Goal: Transaction & Acquisition: Purchase product/service

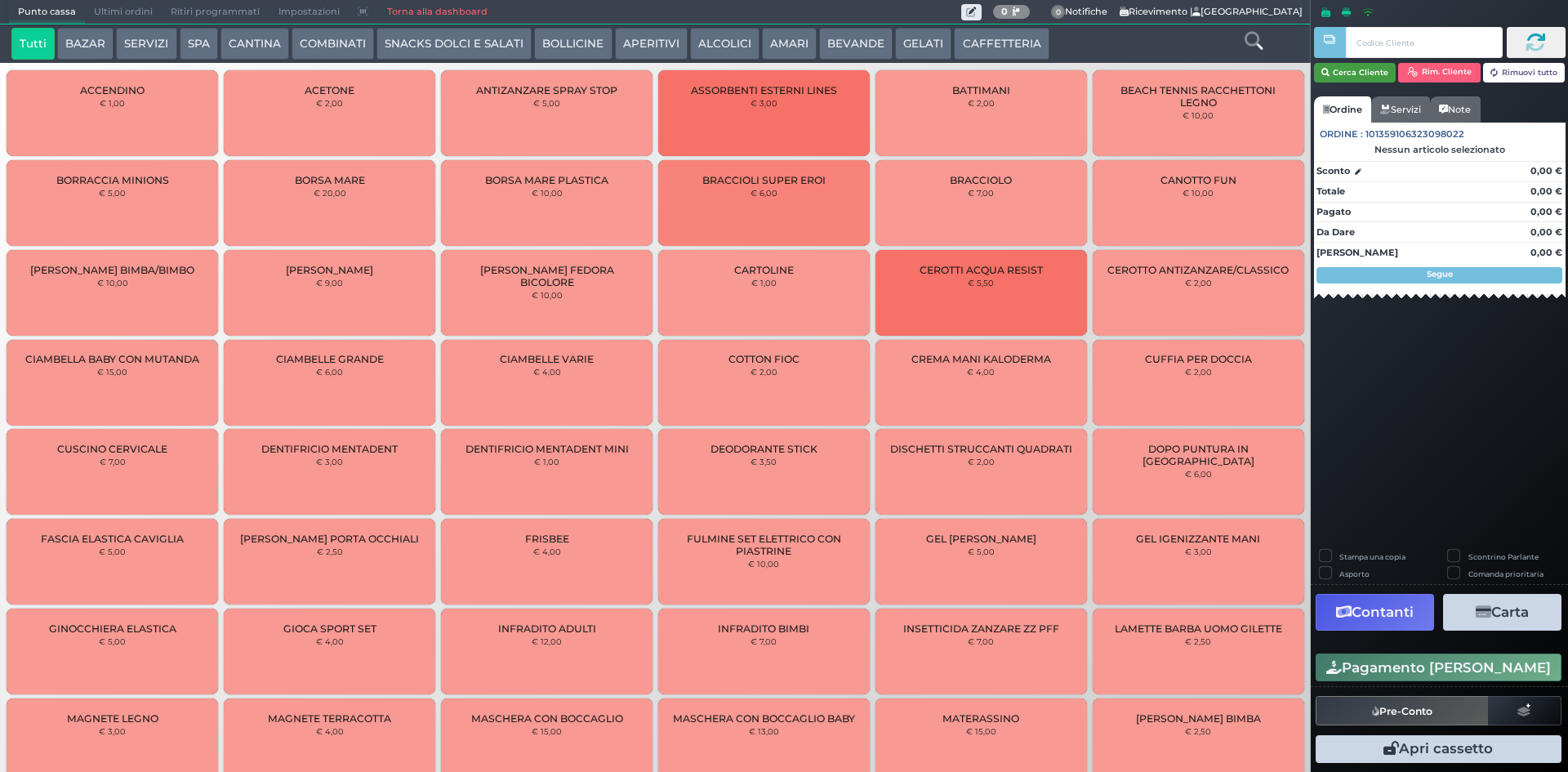
click at [1378, 68] on button "Cerca Cliente" at bounding box center [1355, 72] width 82 height 20
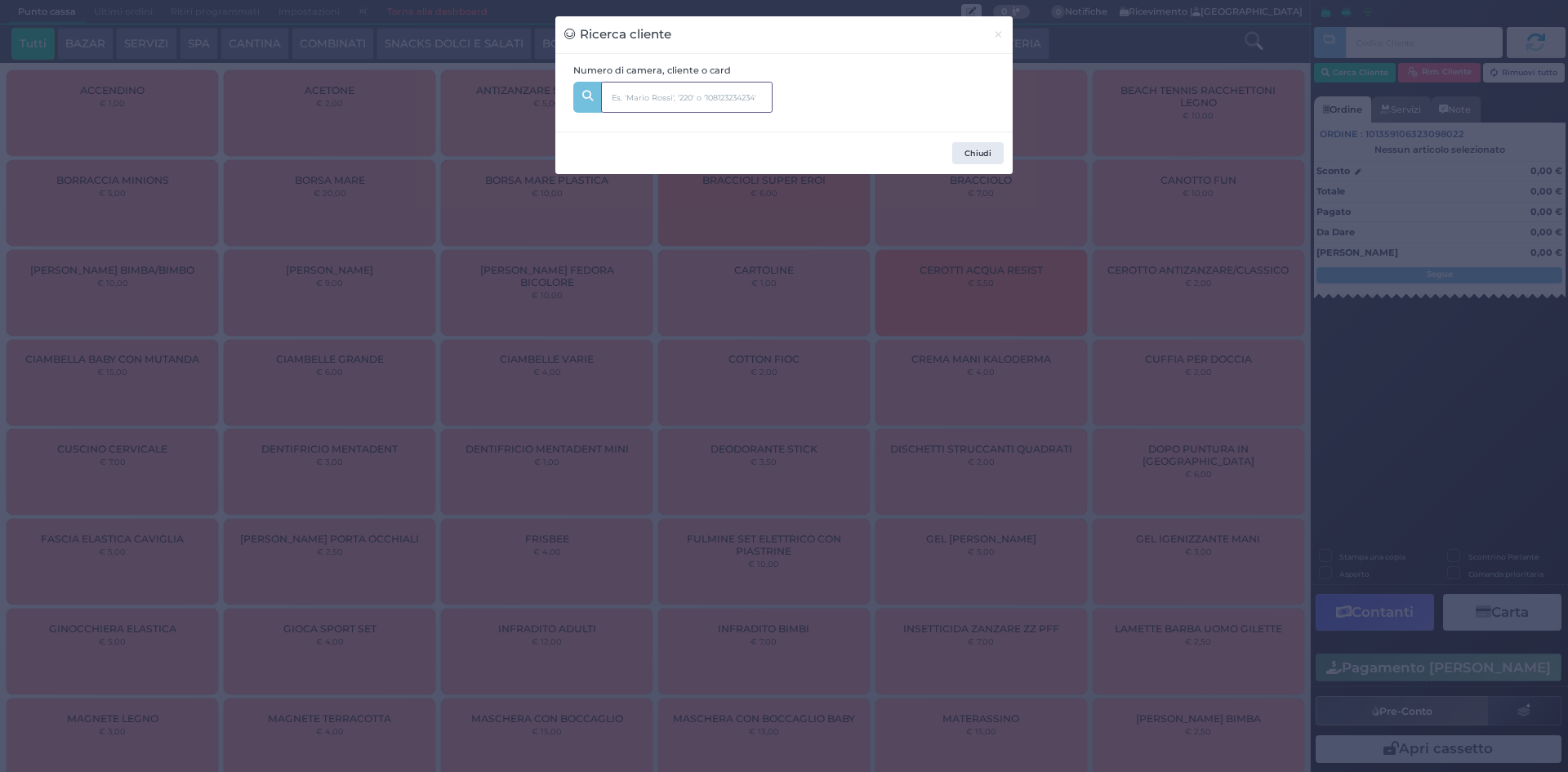
click at [639, 90] on input "text" at bounding box center [687, 96] width 172 height 31
type input "229"
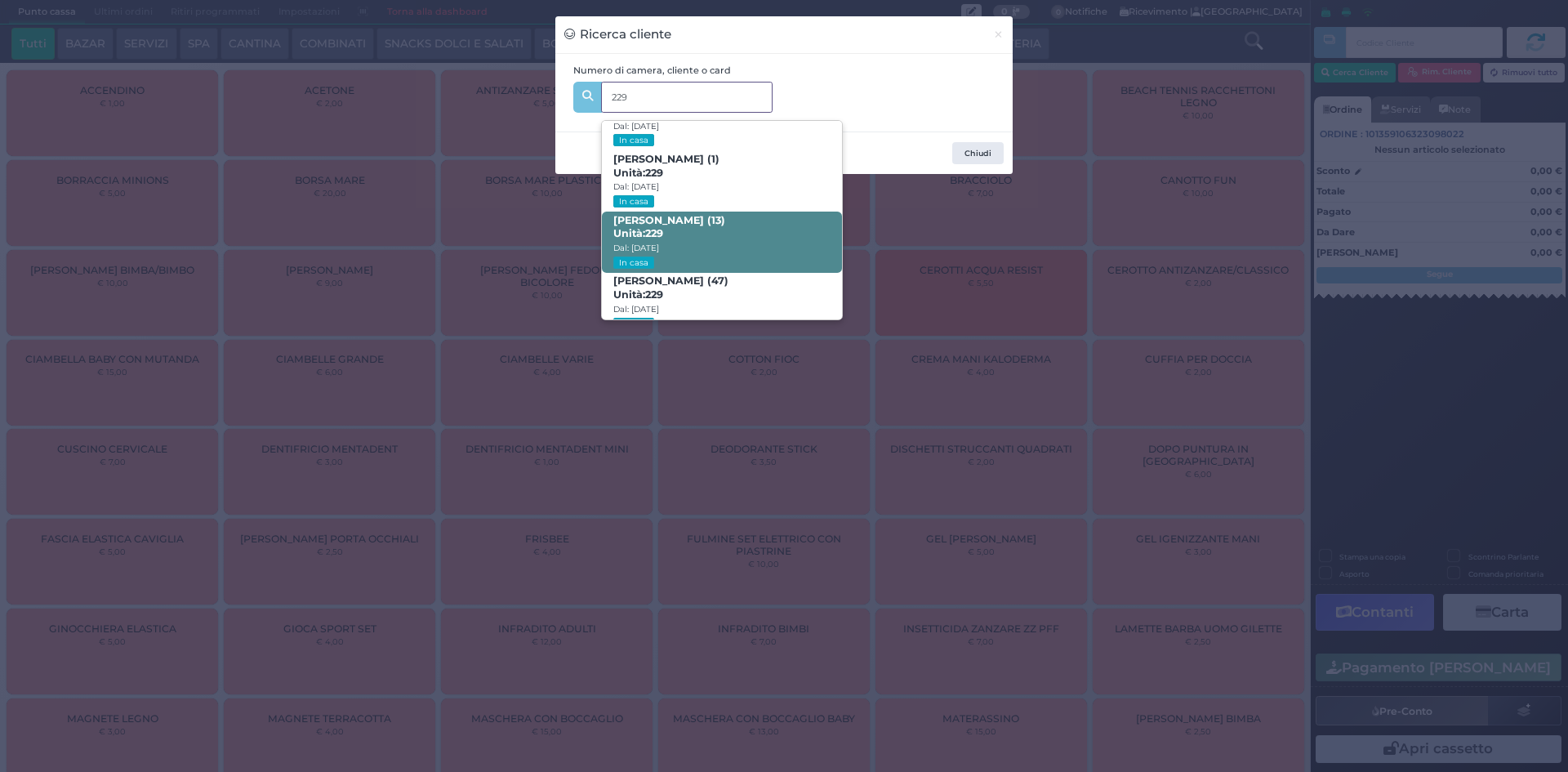
scroll to position [77, 0]
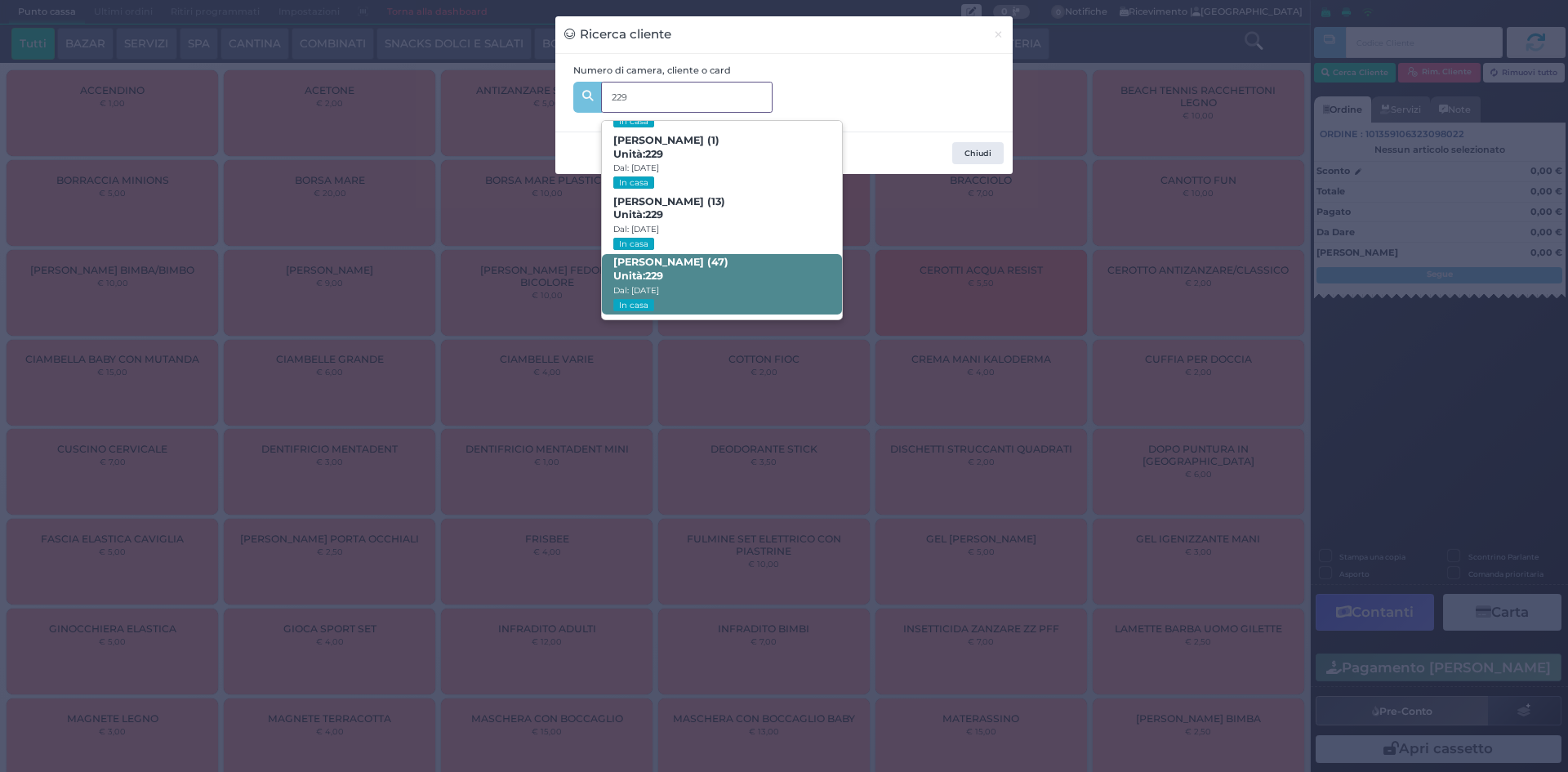
click at [714, 284] on span "Erzen Berdufi (47) Unità: 229 Dal: 03/08/2025 In casa" at bounding box center [722, 285] width 239 height 62
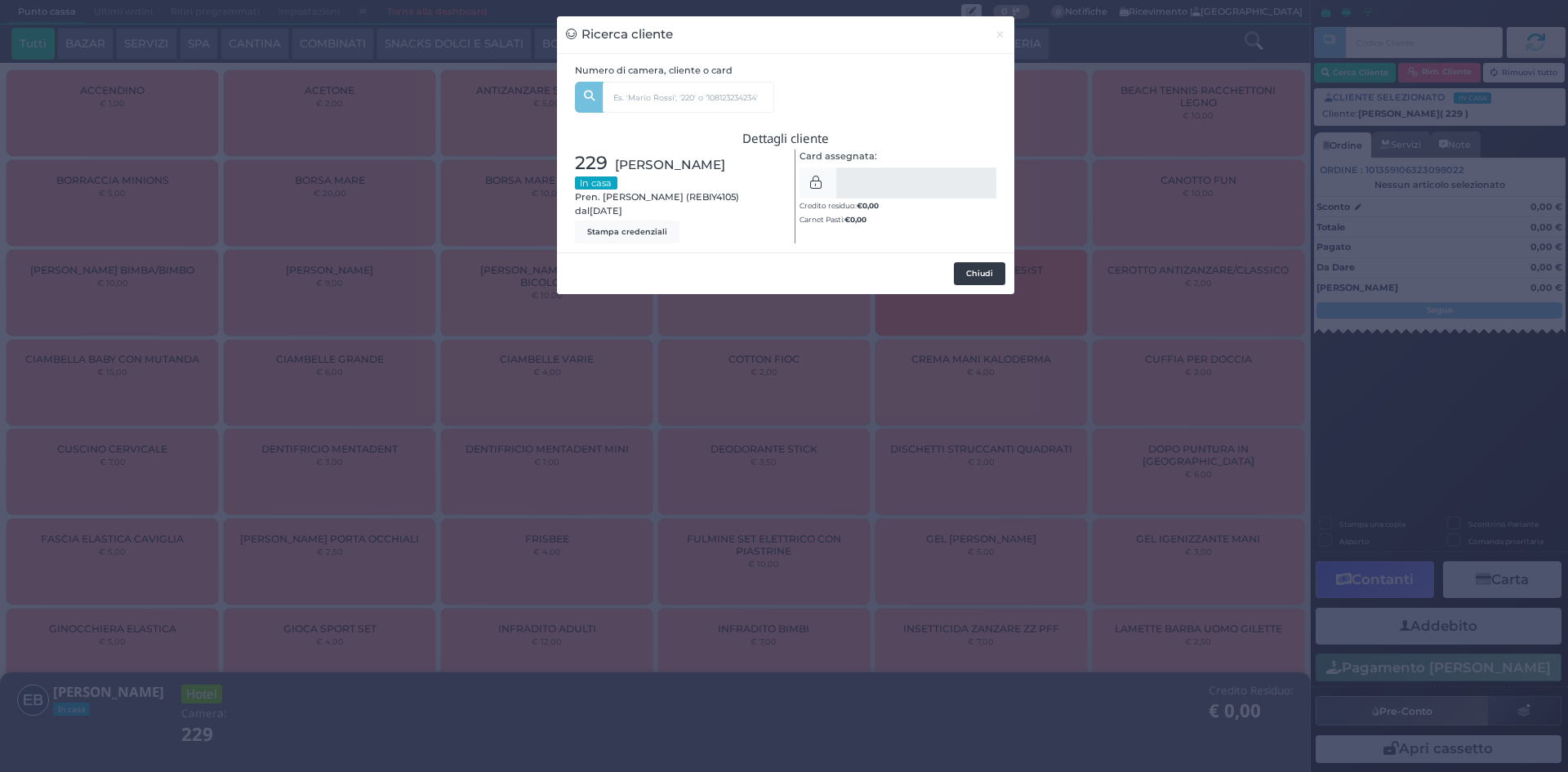
click at [976, 264] on button "Chiudi" at bounding box center [980, 274] width 51 height 22
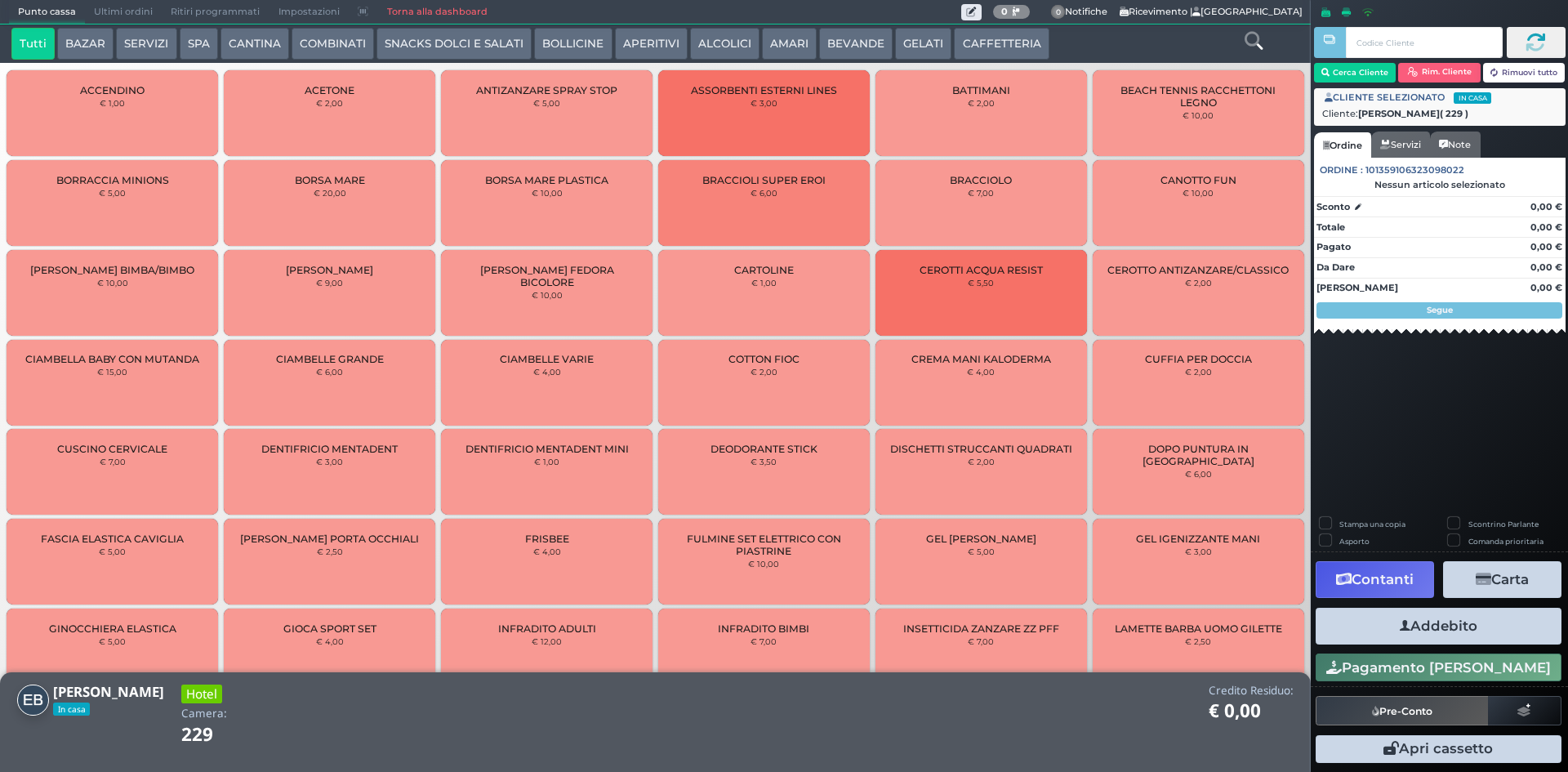
click at [1262, 35] on icon at bounding box center [1253, 40] width 18 height 18
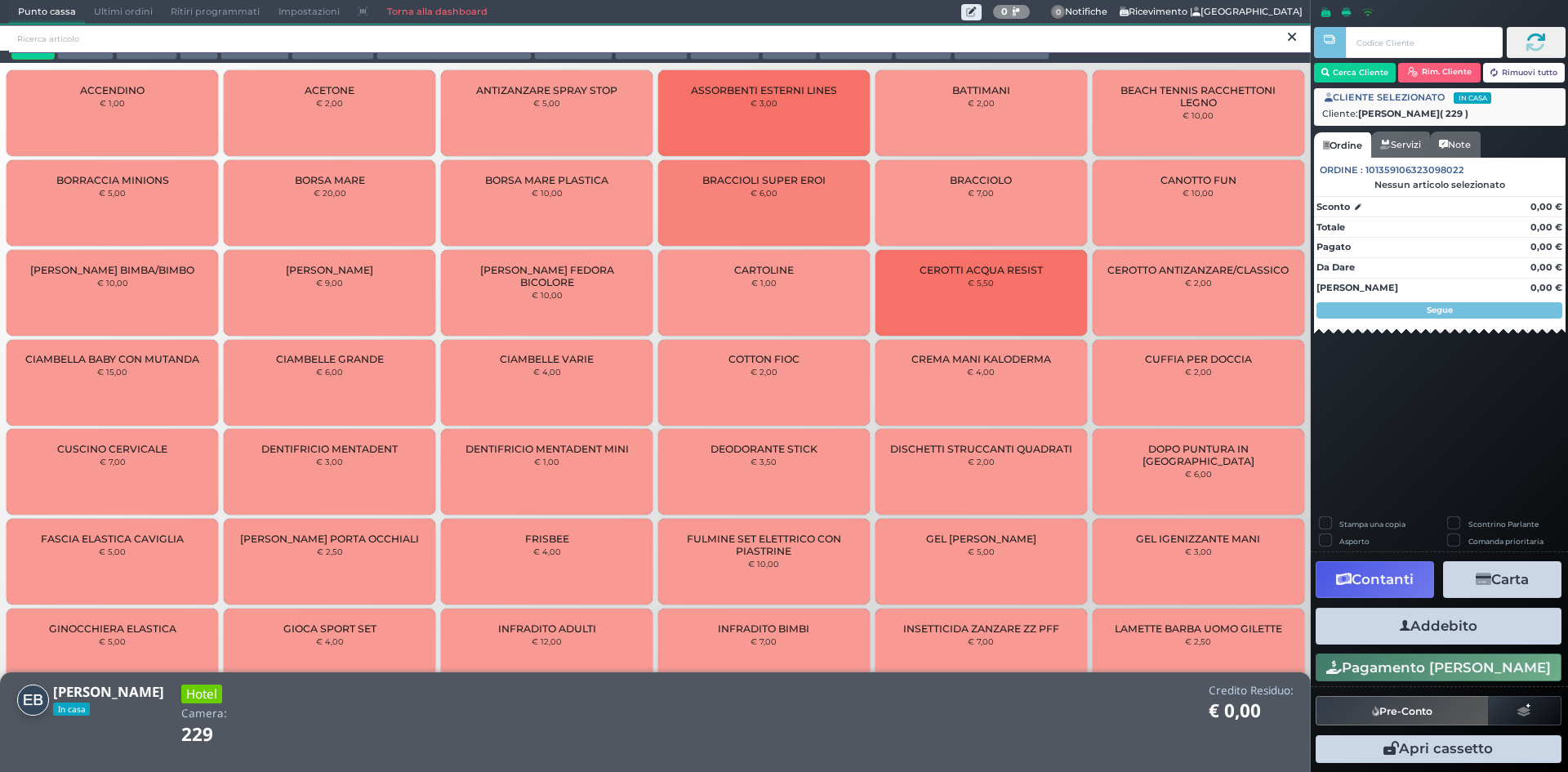
scroll to position [0, 0]
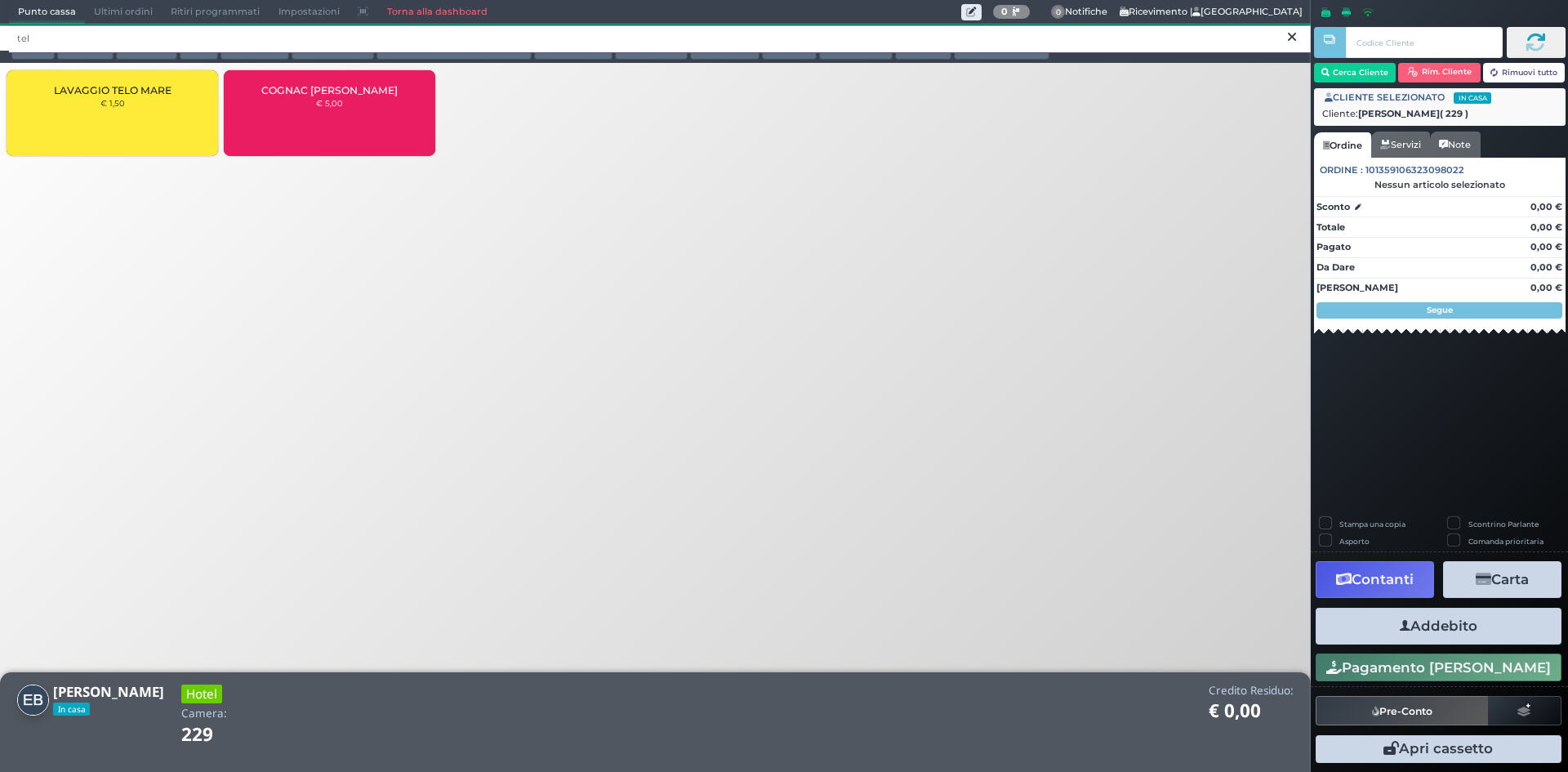
type input "tel"
click at [153, 100] on div "LAVAGGIO TELO MARE € 1,50" at bounding box center [112, 113] width 212 height 86
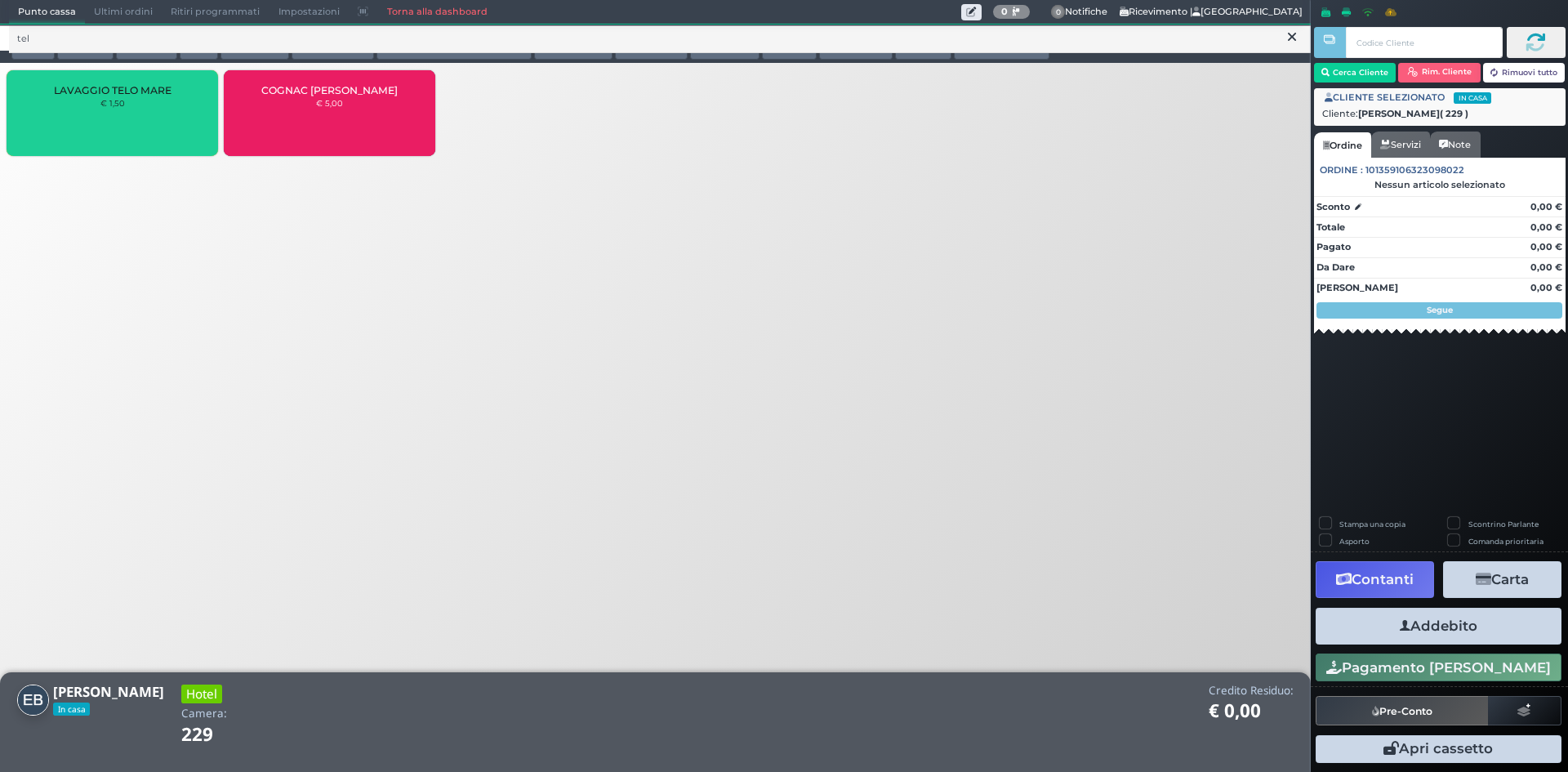
click at [153, 100] on div "LAVAGGIO TELO MARE € 1,50" at bounding box center [112, 113] width 212 height 86
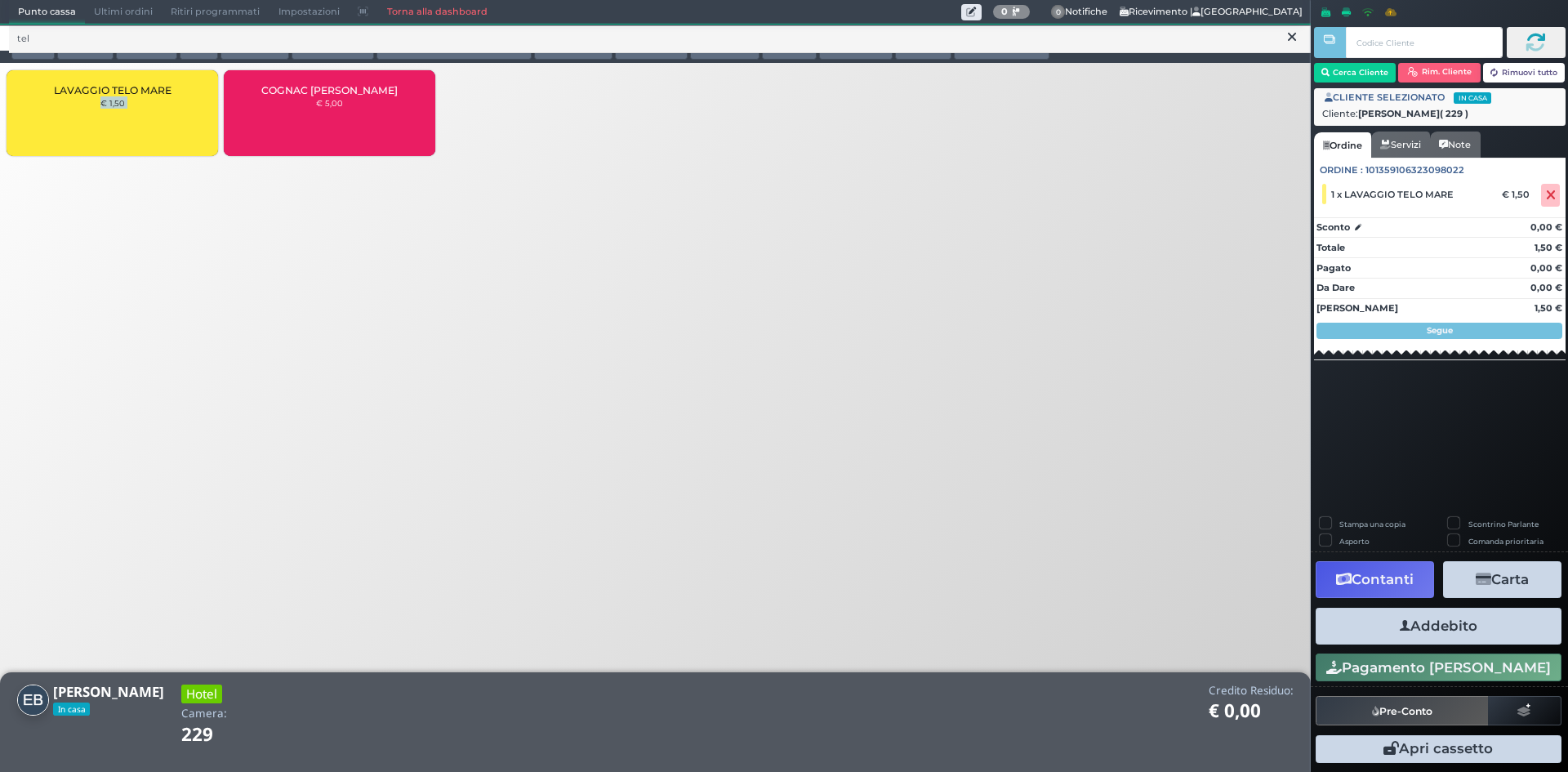
click at [153, 100] on div "LAVAGGIO TELO MARE € 1,50" at bounding box center [112, 113] width 212 height 86
click at [1464, 627] on button "Addebito" at bounding box center [1438, 625] width 246 height 36
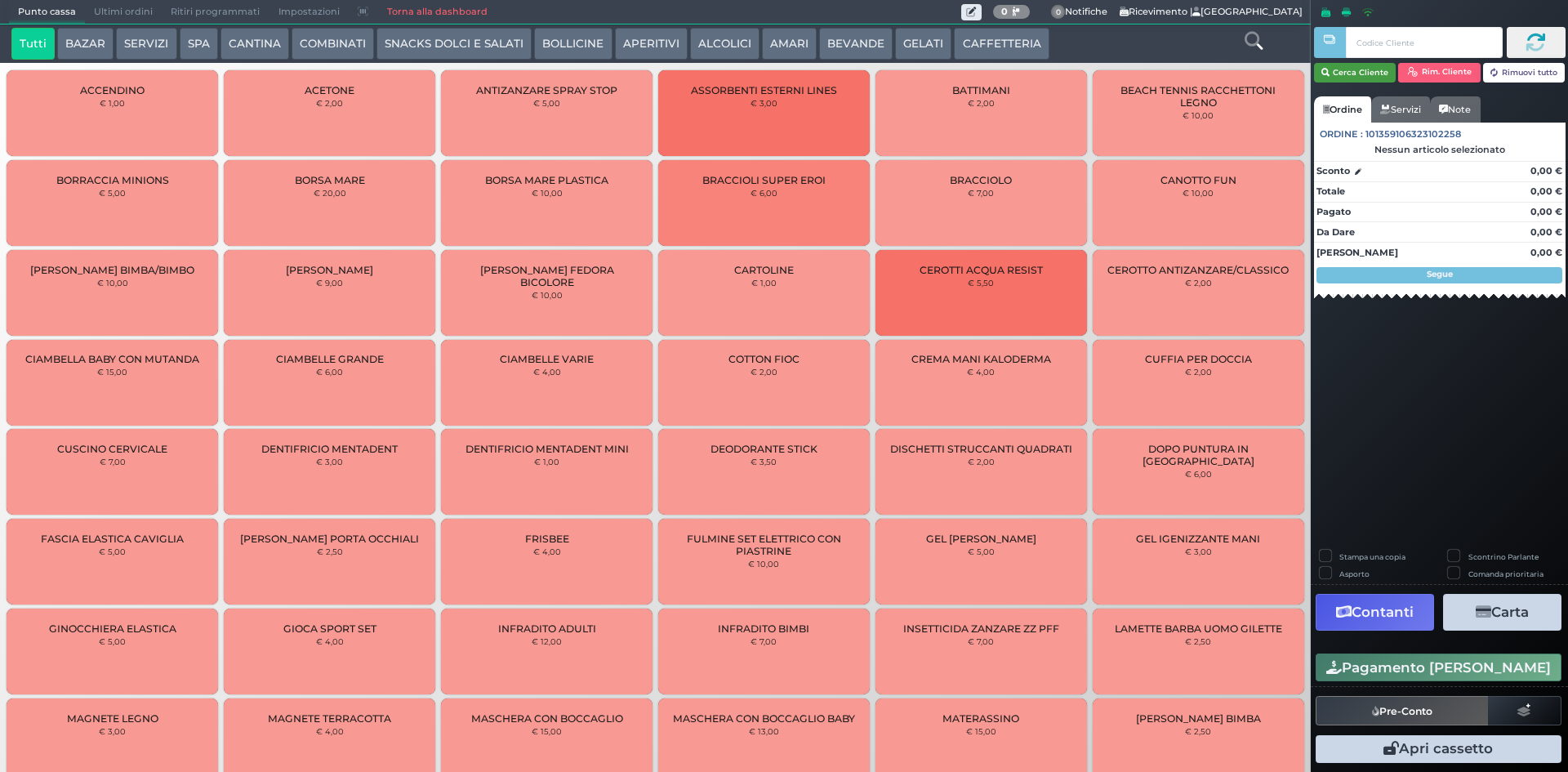
click at [1361, 75] on button "Cerca Cliente" at bounding box center [1355, 72] width 82 height 20
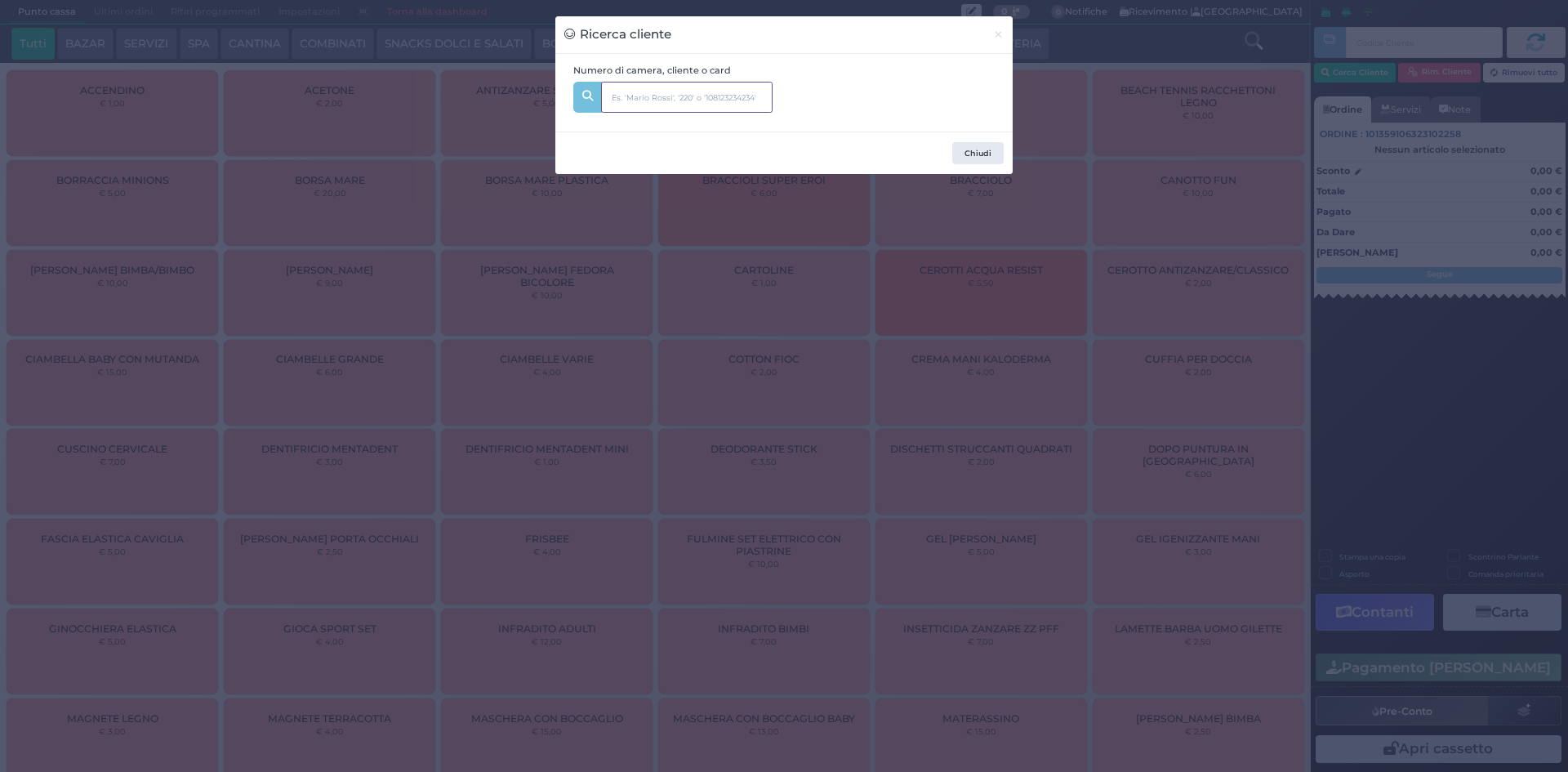
click at [627, 100] on input "text" at bounding box center [687, 96] width 172 height 31
type input "318"
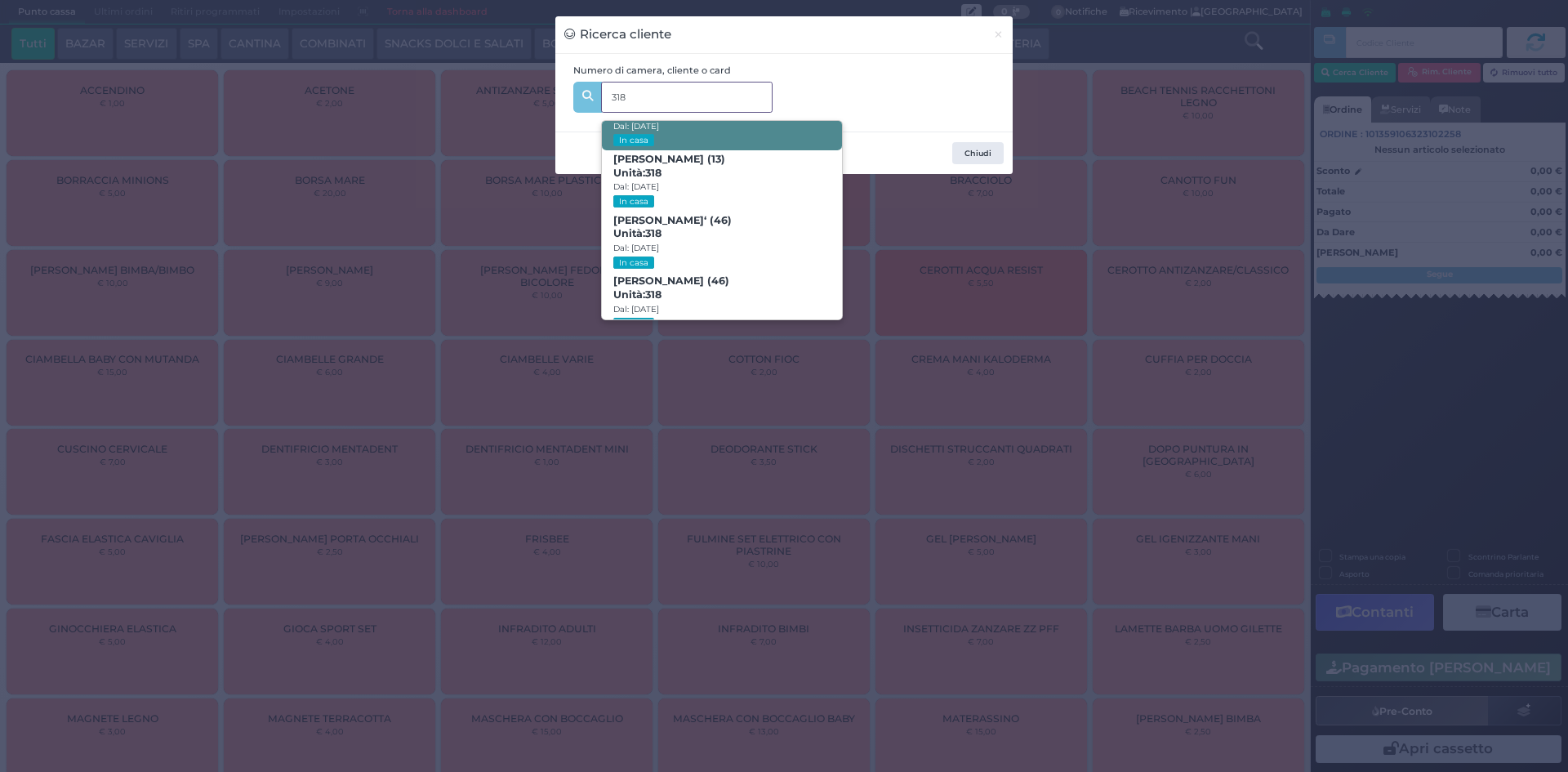
scroll to position [77, 0]
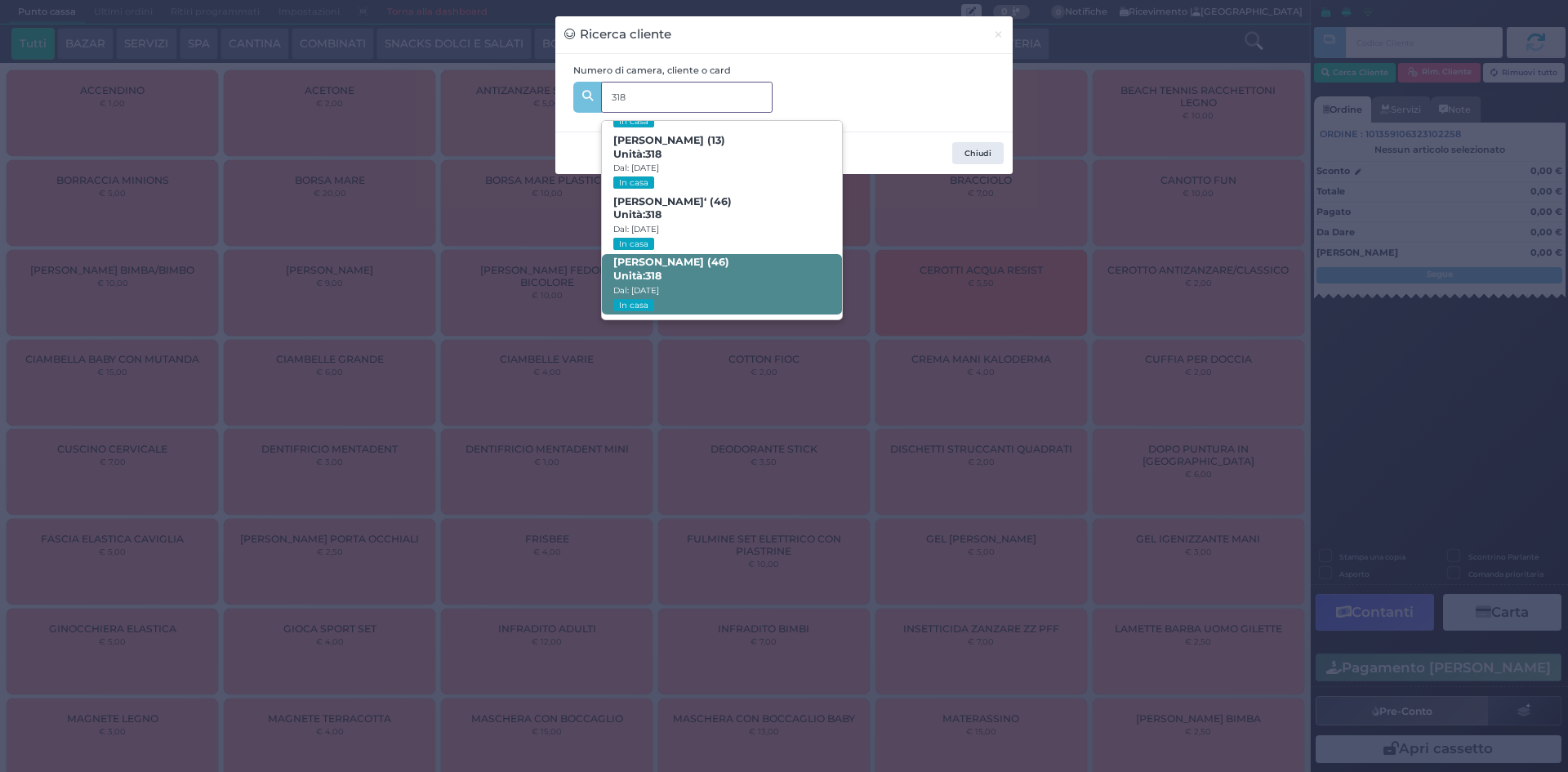
click at [699, 285] on span "Paolo Pugliese (46) Unità: 318 Dal: 10/08/2025 In casa" at bounding box center [722, 285] width 239 height 62
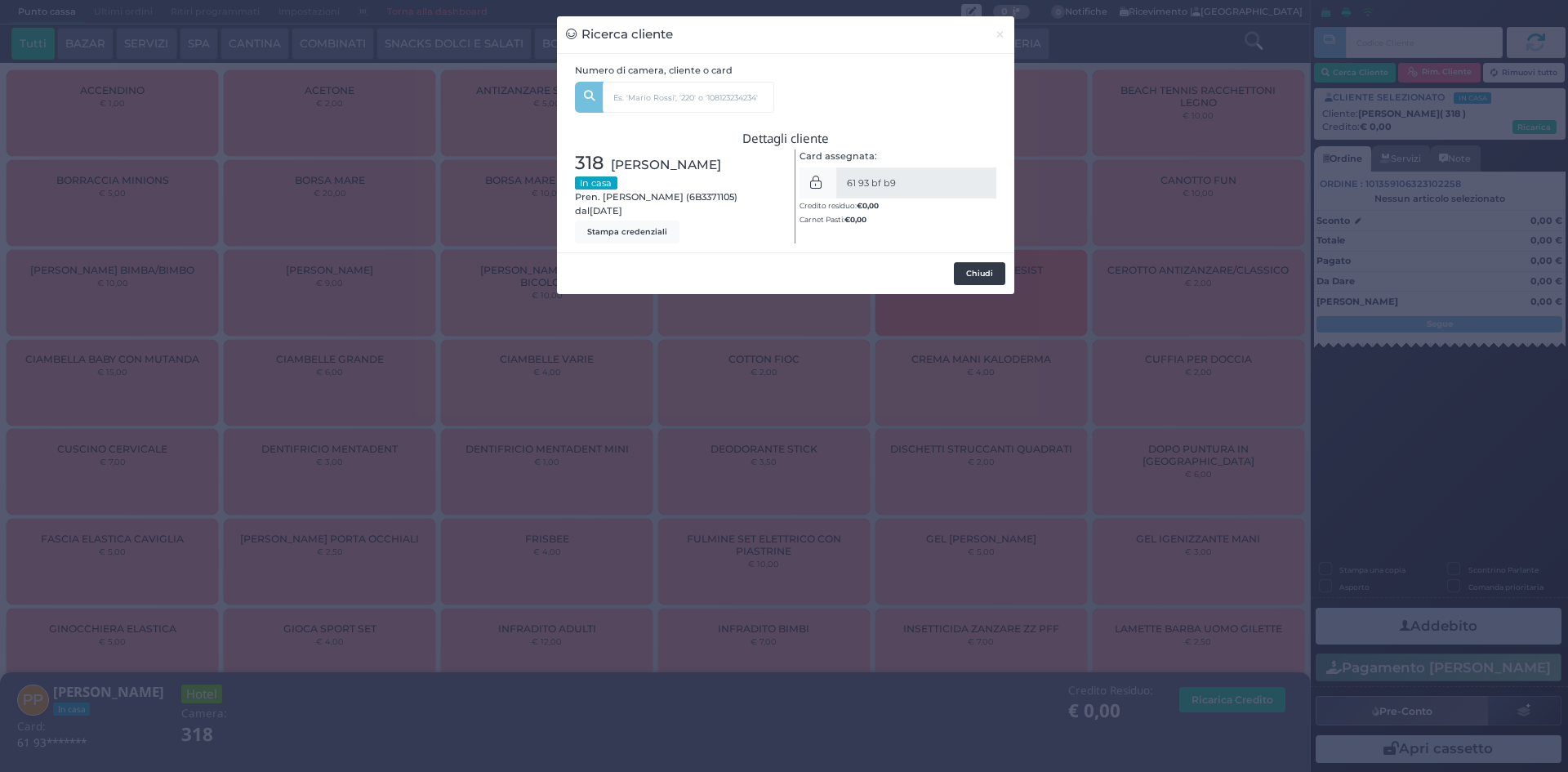
click at [982, 277] on button "Chiudi" at bounding box center [980, 274] width 51 height 22
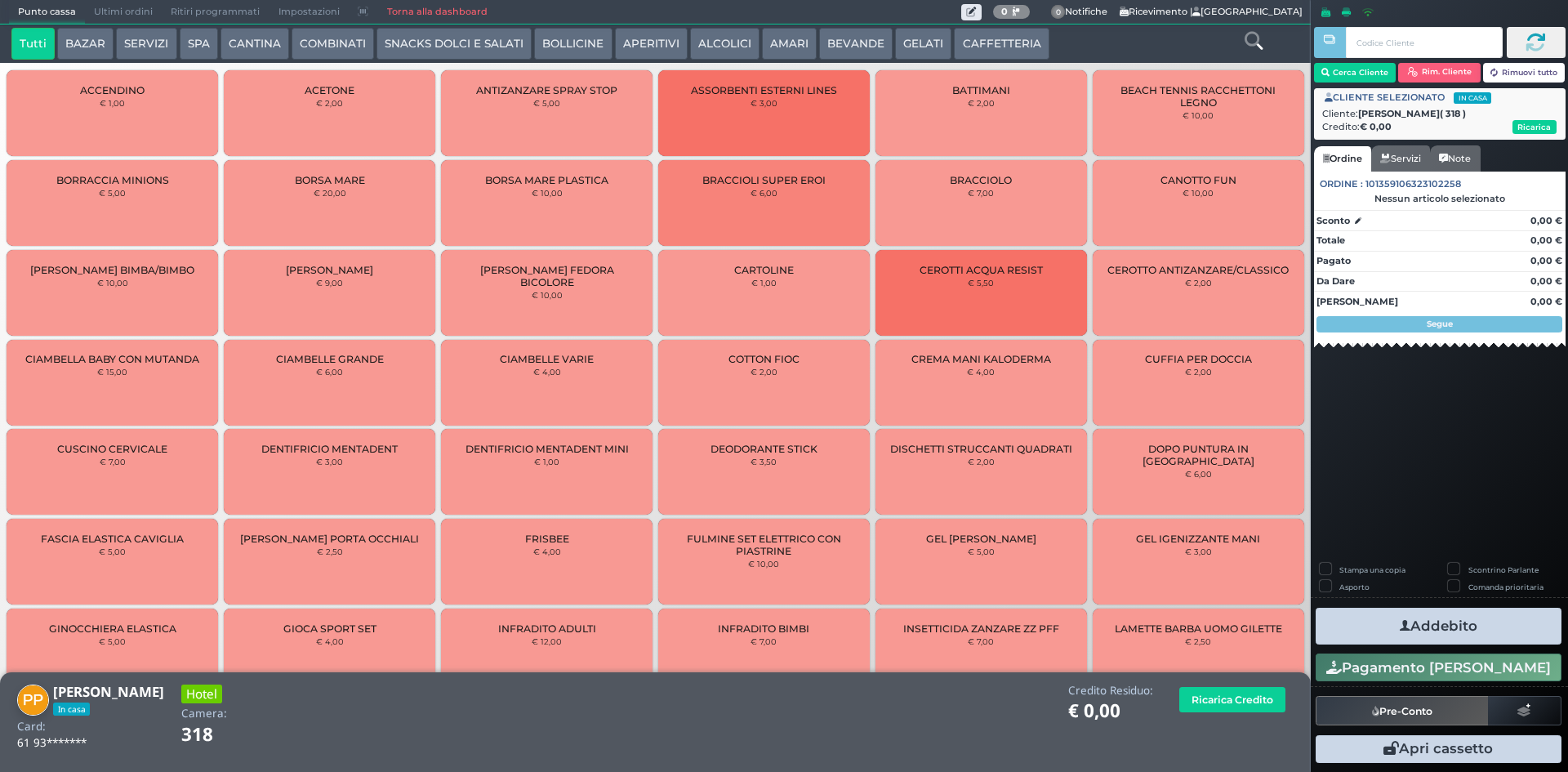
drag, startPoint x: 1253, startPoint y: 27, endPoint x: 1250, endPoint y: 35, distance: 8.5
click at [1253, 29] on link at bounding box center [1253, 39] width 18 height 23
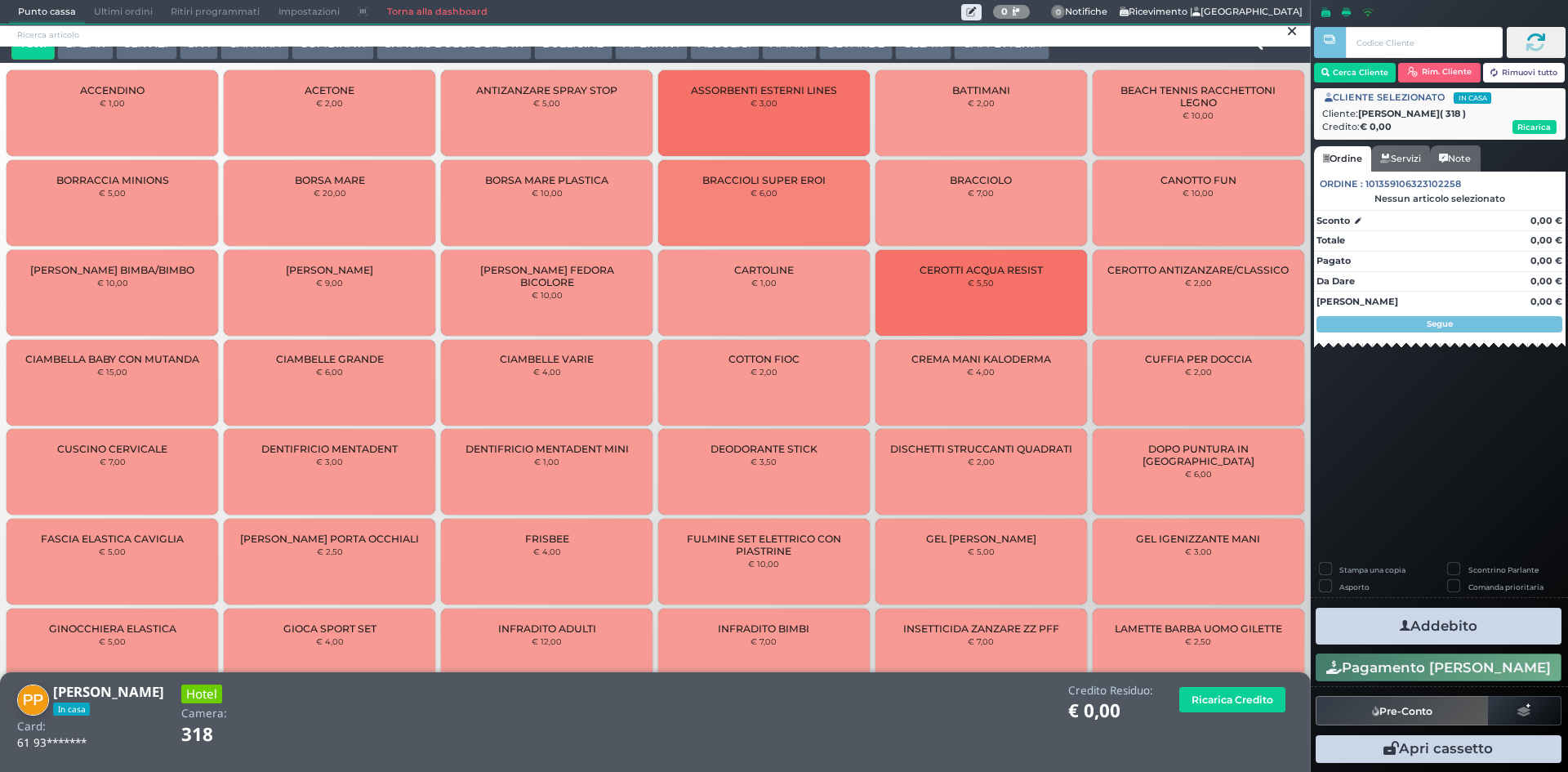
scroll to position [0, 0]
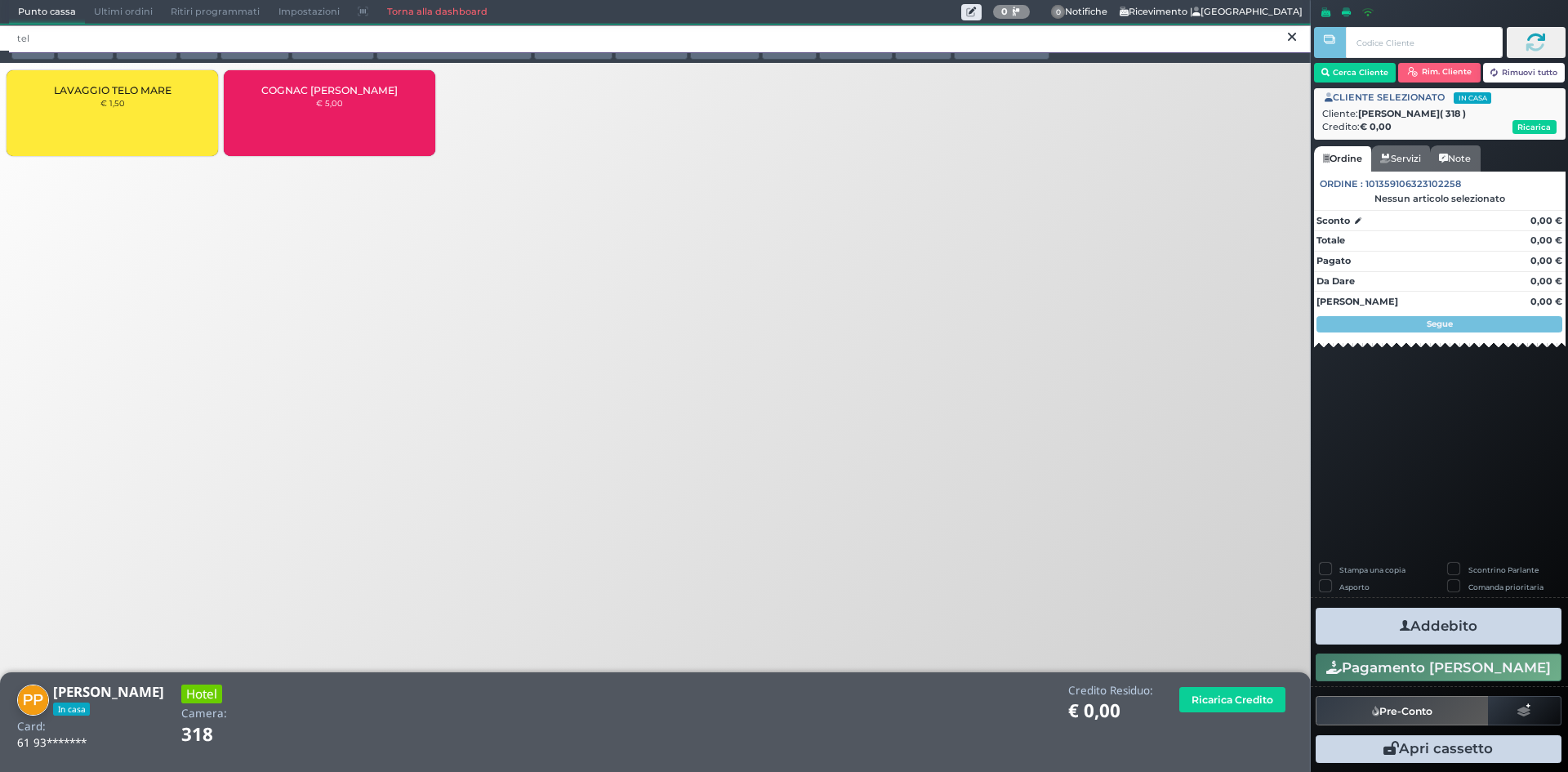
type input "tel"
click at [151, 93] on span "LAVAGGIO TELO MARE" at bounding box center [113, 90] width 118 height 12
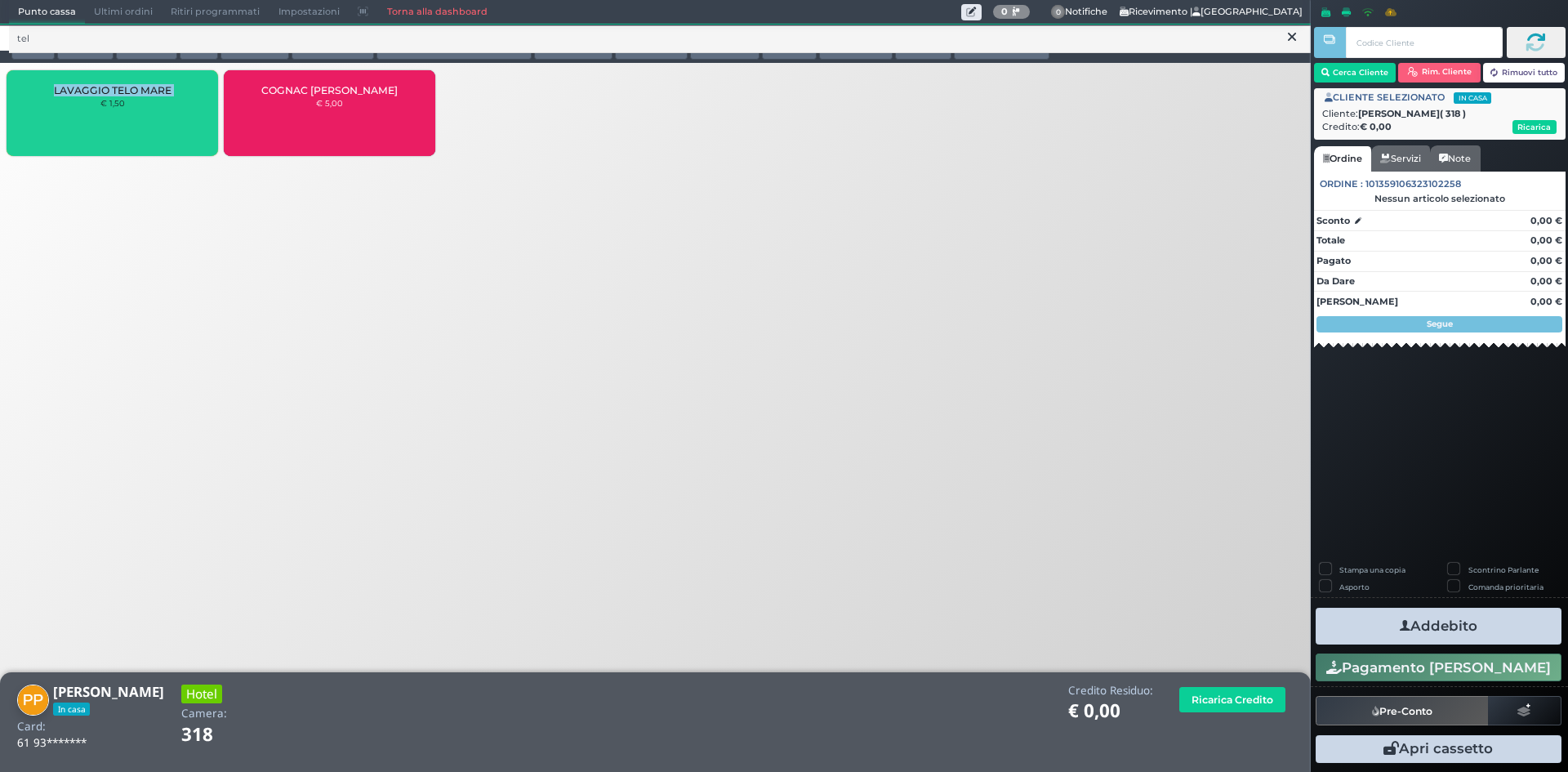
drag, startPoint x: 151, startPoint y: 93, endPoint x: 173, endPoint y: 88, distance: 22.6
click at [151, 94] on span "LAVAGGIO TELO MARE" at bounding box center [113, 90] width 118 height 12
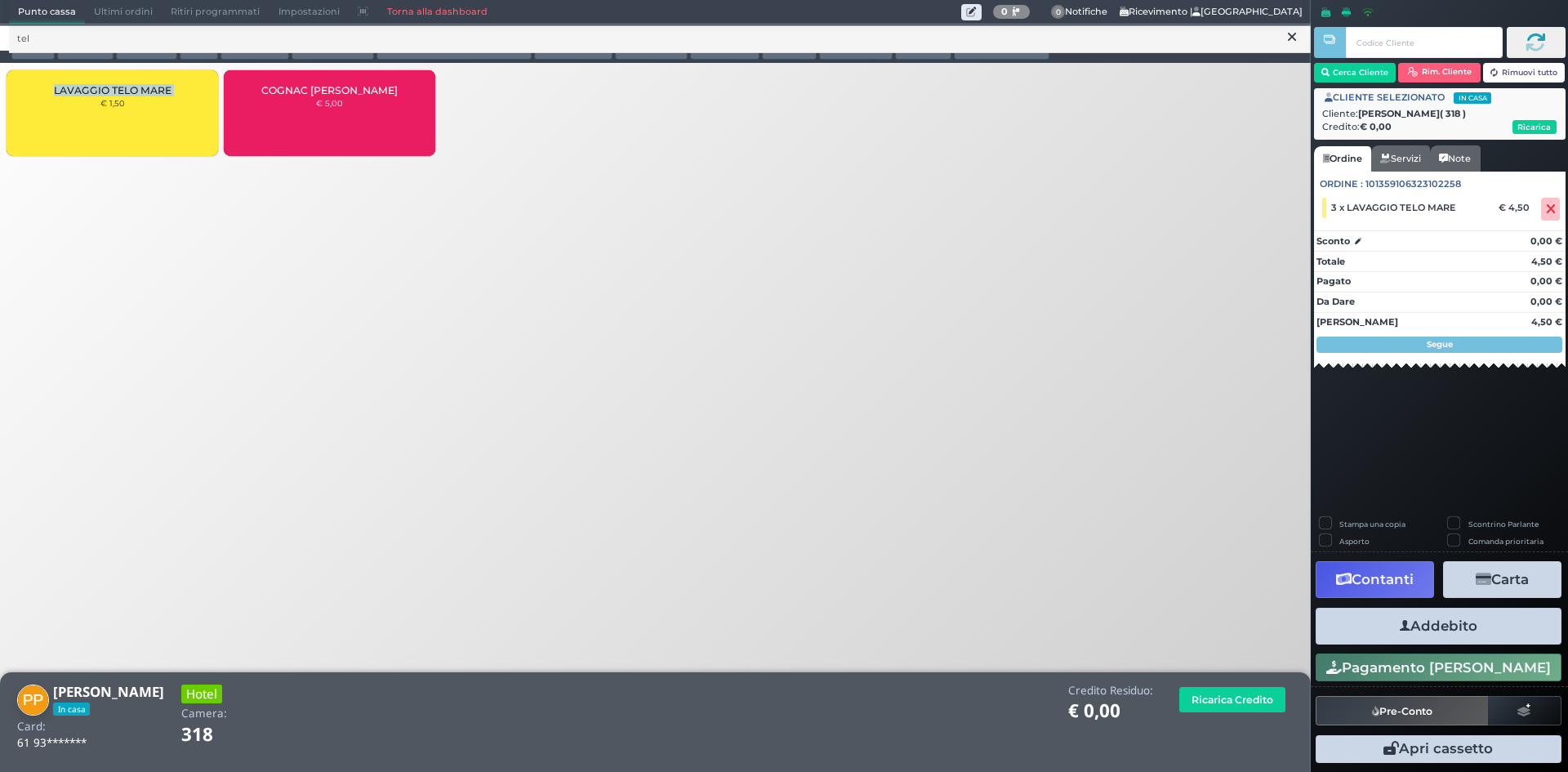
click at [1400, 623] on icon "button" at bounding box center [1405, 625] width 10 height 17
